Goal: Transaction & Acquisition: Purchase product/service

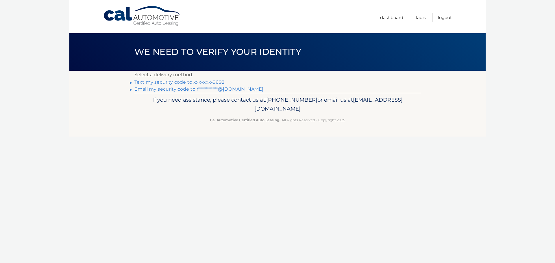
click at [203, 81] on link "Text my security code to xxx-xxx-9692" at bounding box center [179, 82] width 90 height 5
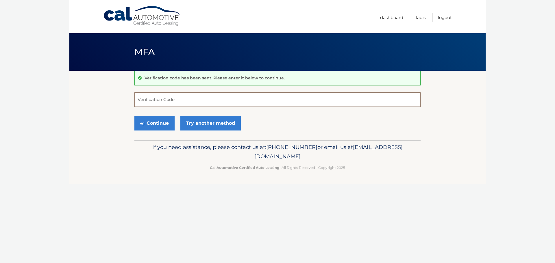
click at [182, 98] on input "Verification Code" at bounding box center [277, 100] width 286 height 14
type input "922492"
click at [144, 127] on button "Continue" at bounding box center [154, 123] width 40 height 14
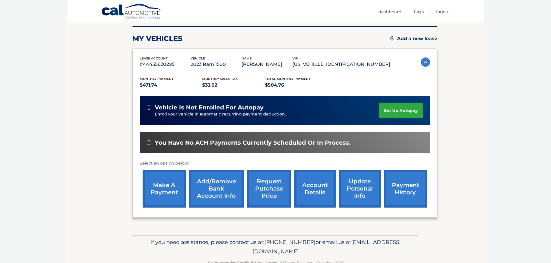
scroll to position [58, 0]
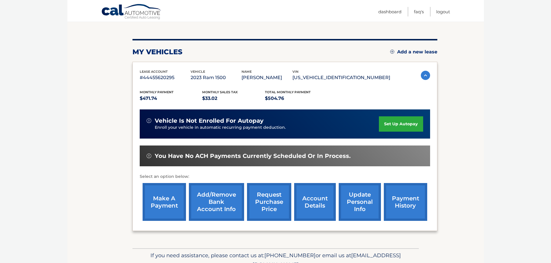
click at [171, 201] on link "make a payment" at bounding box center [164, 202] width 43 height 38
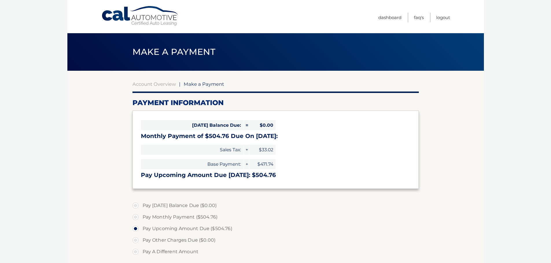
select select "NzQ0NzZhNDctODMzZi00OTE5LWIwNTEtMWQ5ZmQ1YTI0YTIw"
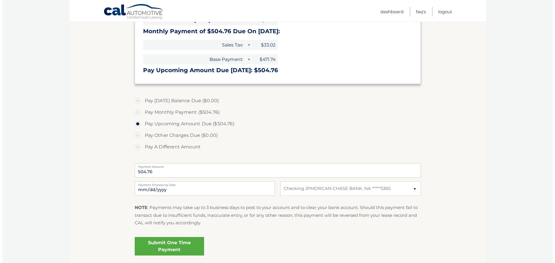
scroll to position [145, 0]
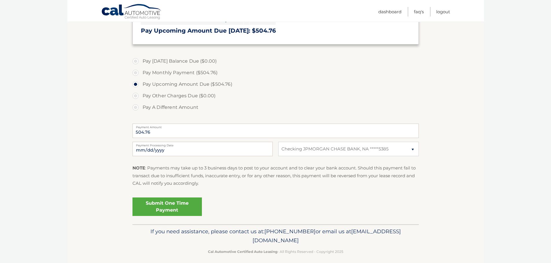
click at [177, 200] on link "Submit One Time Payment" at bounding box center [166, 207] width 69 height 19
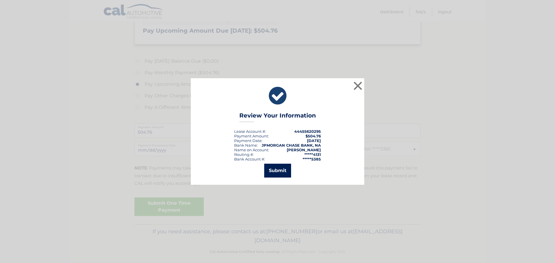
click at [271, 175] on button "Submit" at bounding box center [277, 171] width 27 height 14
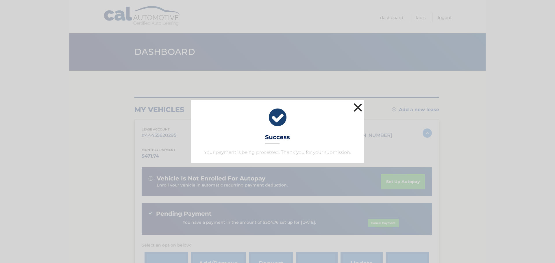
click at [360, 111] on button "×" at bounding box center [358, 108] width 12 height 12
